Goal: Find specific page/section: Find specific page/section

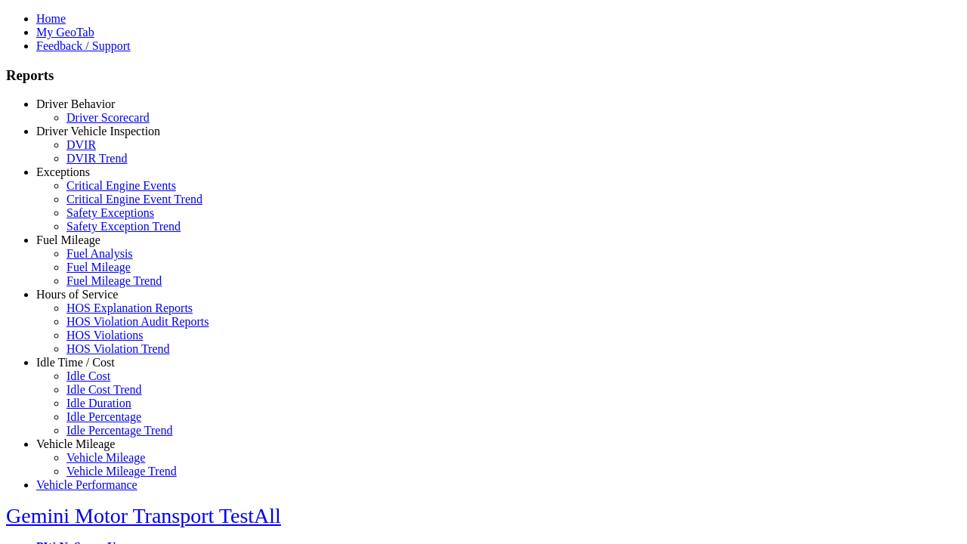
click at [87, 178] on link "Exceptions" at bounding box center [63, 171] width 54 height 13
click at [98, 219] on link "Safety Exceptions" at bounding box center [110, 212] width 88 height 13
type input "*********"
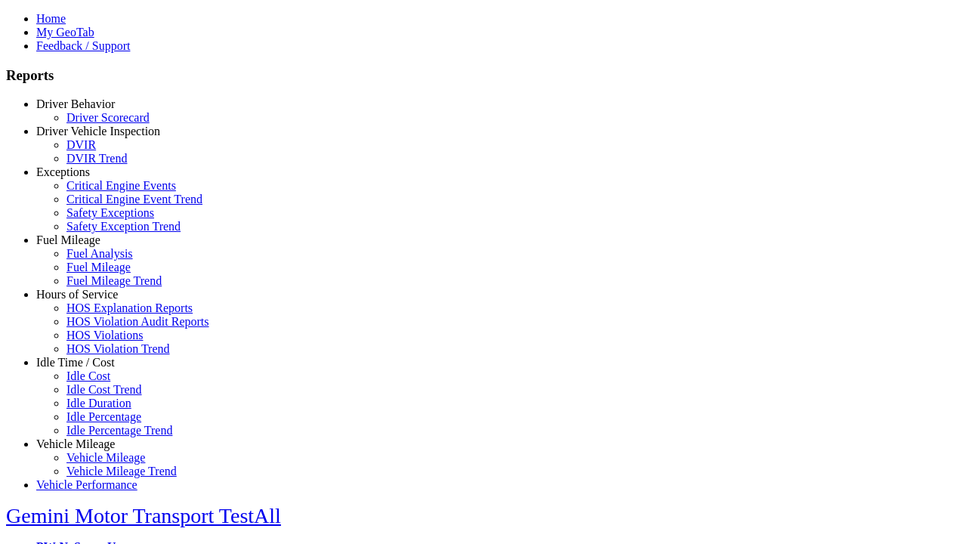
type input "**********"
